Goal: Complete application form

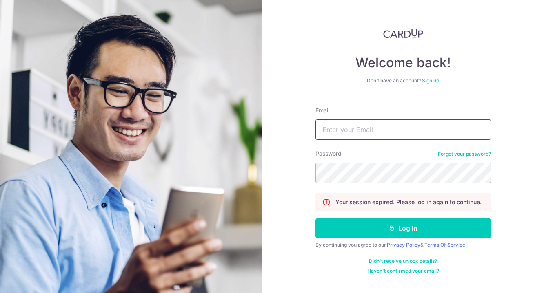
type input "[EMAIL_ADDRESS][DOMAIN_NAME]"
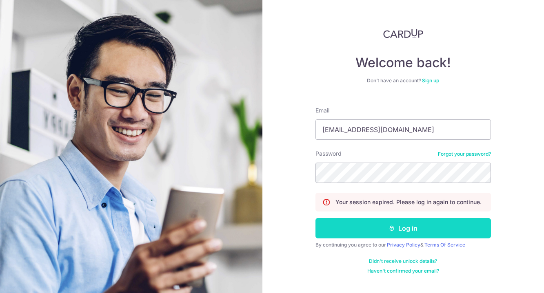
click at [390, 230] on icon "submit" at bounding box center [392, 228] width 7 height 7
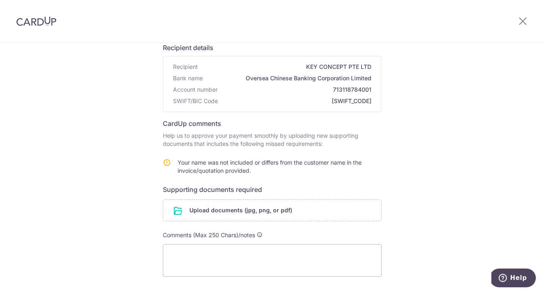
scroll to position [73, 0]
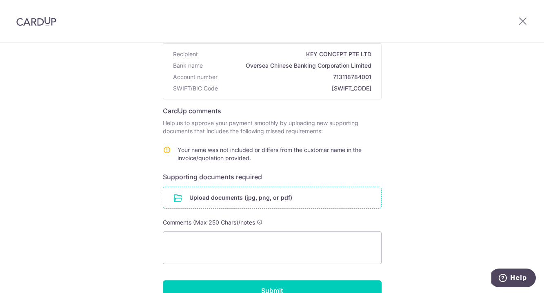
click at [256, 202] on input "file" at bounding box center [272, 197] width 218 height 21
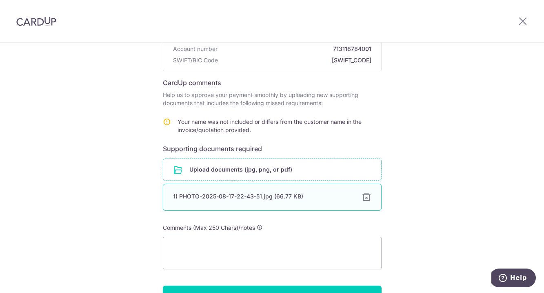
scroll to position [107, 0]
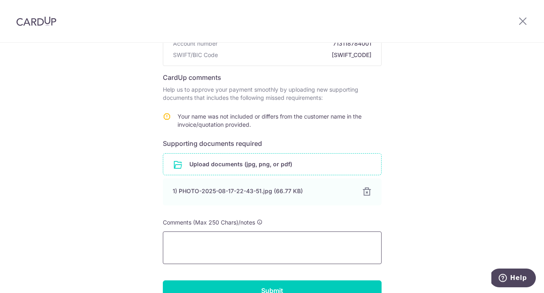
click at [224, 248] on textarea at bounding box center [272, 248] width 219 height 33
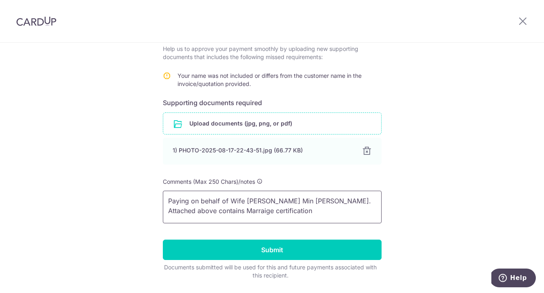
scroll to position [155, 0]
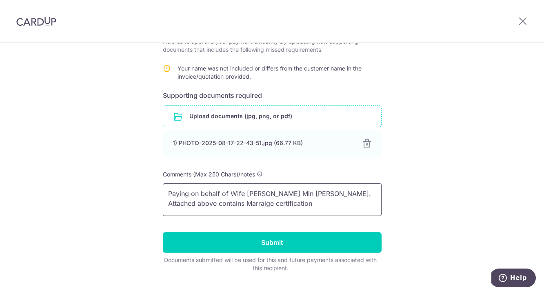
click at [195, 205] on textarea "Paying on behalf of Wife [PERSON_NAME] Min [PERSON_NAME]. Attached above contai…" at bounding box center [272, 200] width 219 height 33
click at [196, 204] on textarea "Paying on behalf of Wife Lim Rui Min Sheryl. Attached above for proof of Marrai…" at bounding box center [272, 200] width 219 height 33
click at [214, 205] on textarea "Paying on behalf of Wife Lim Rui Min Sheryl. Attached above Marraige certificat…" at bounding box center [272, 200] width 219 height 33
click at [291, 202] on textarea "Paying on behalf of Wife Lim Rui Min Sheryl. Attached above Marriage certificat…" at bounding box center [272, 200] width 219 height 33
click at [190, 205] on textarea "Paying on behalf of Wife Lim Rui Min Sheryl. Attached above Marriage certificat…" at bounding box center [272, 200] width 219 height 33
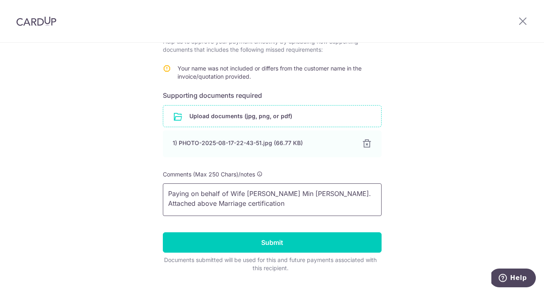
drag, startPoint x: 190, startPoint y: 205, endPoint x: 174, endPoint y: 205, distance: 15.5
click at [174, 205] on textarea "Paying on behalf of Wife Lim Rui Min Sheryl. Attached above Marriage certificat…" at bounding box center [272, 200] width 219 height 33
click at [232, 202] on textarea "Paying on behalf of Wife Lim Rui Min Sheryl. Marriage certification" at bounding box center [272, 200] width 219 height 33
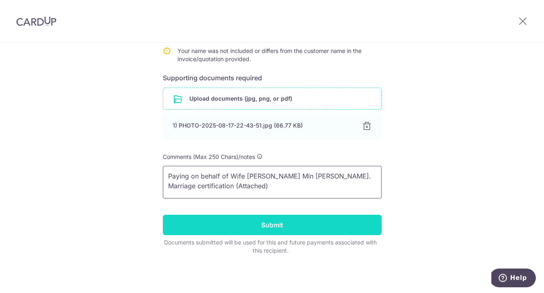
scroll to position [172, 0]
type textarea "Paying on behalf of Wife Lim Rui Min Sheryl. Marriage certification (Attached)"
click at [260, 228] on input "Submit" at bounding box center [272, 225] width 219 height 20
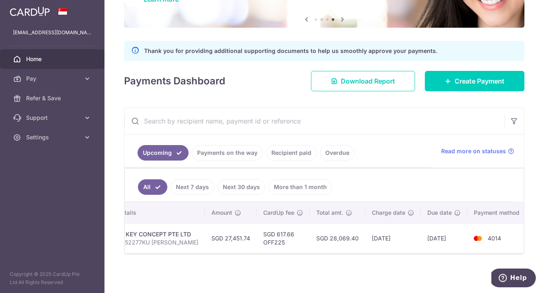
scroll to position [0, 169]
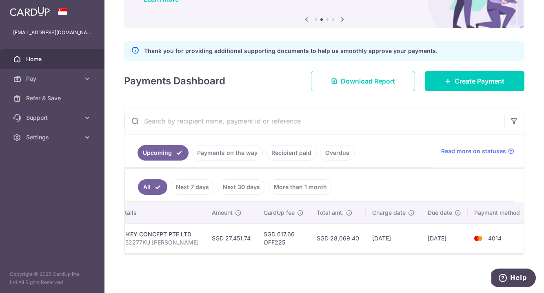
click at [281, 90] on div "× Pause Schedule Pause all future payments in this series Pause just this one p…" at bounding box center [324, 146] width 440 height 293
